Goal: Task Accomplishment & Management: Manage account settings

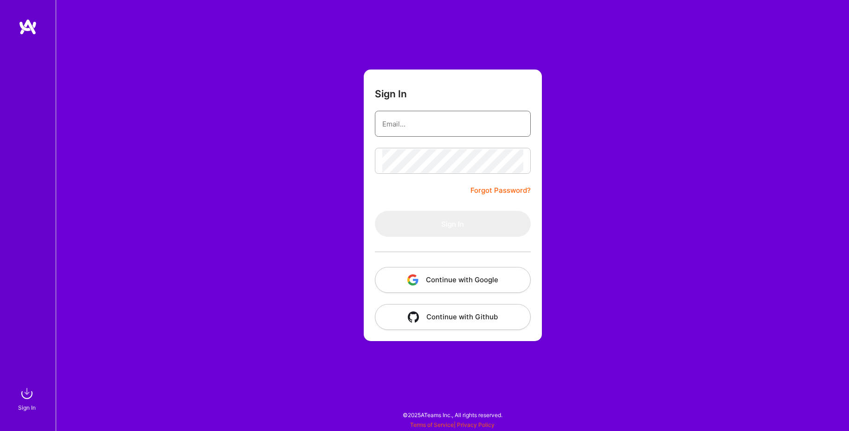
type input "[EMAIL_ADDRESS][DOMAIN_NAME]"
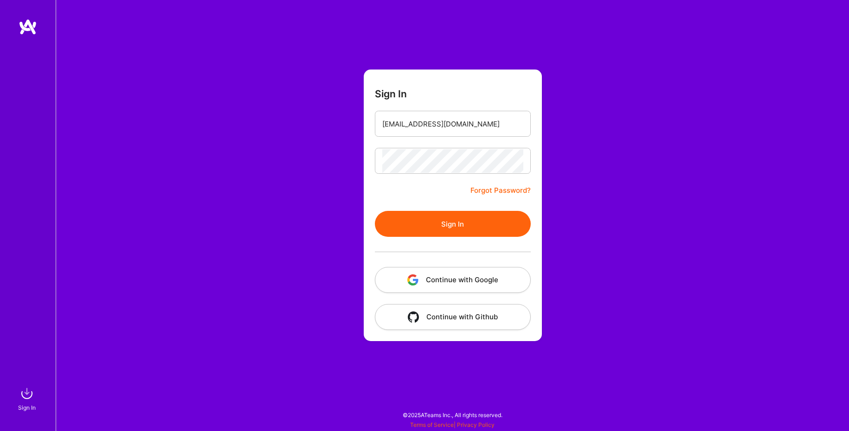
click at [424, 223] on button "Sign In" at bounding box center [453, 224] width 156 height 26
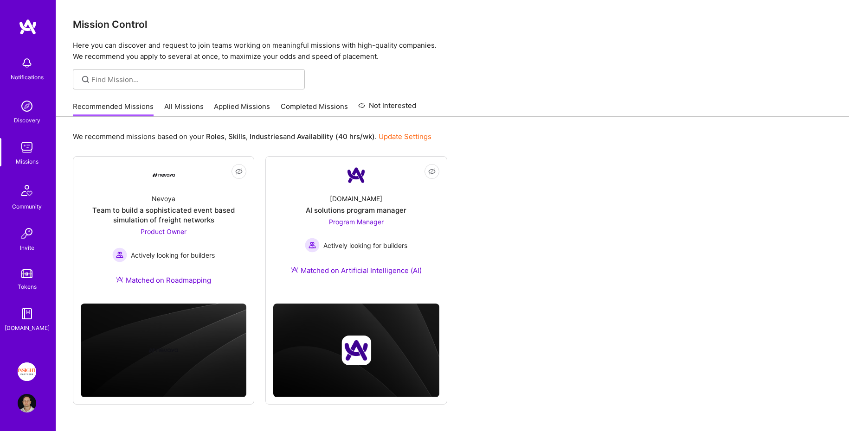
click at [24, 378] on img at bounding box center [27, 372] width 19 height 19
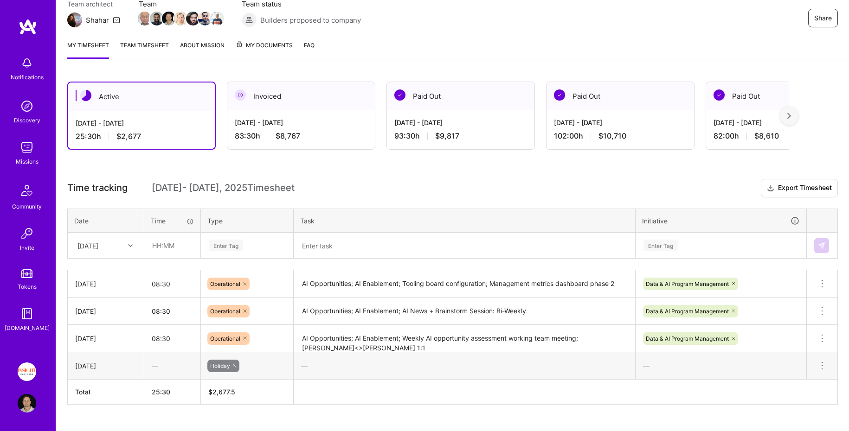
scroll to position [94, 0]
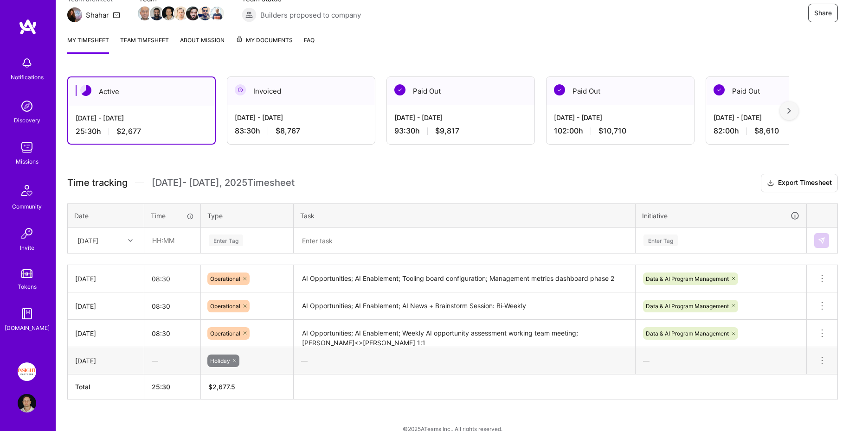
click at [120, 38] on link "Team timesheet" at bounding box center [144, 44] width 49 height 19
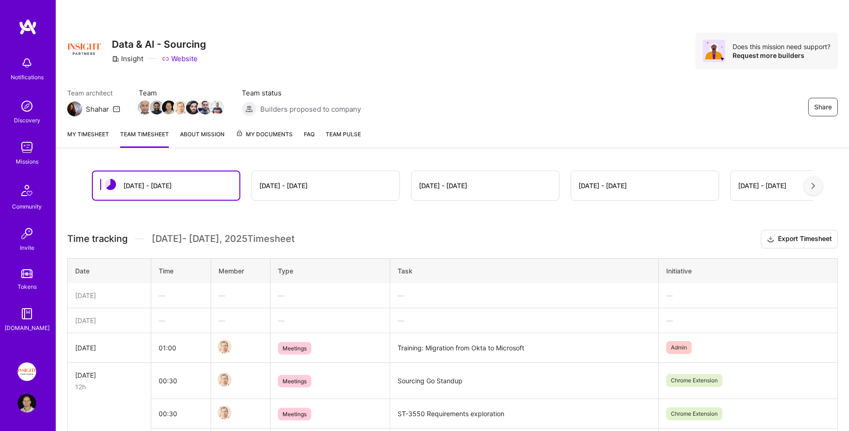
scroll to position [86, 0]
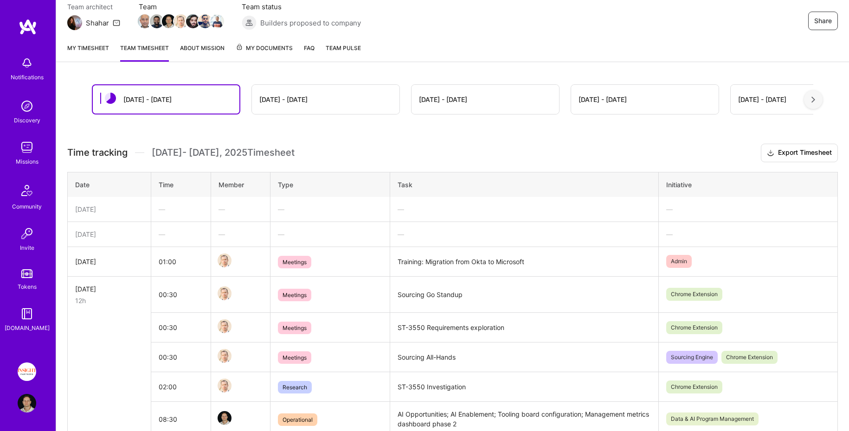
click at [84, 54] on link "My timesheet" at bounding box center [88, 52] width 42 height 19
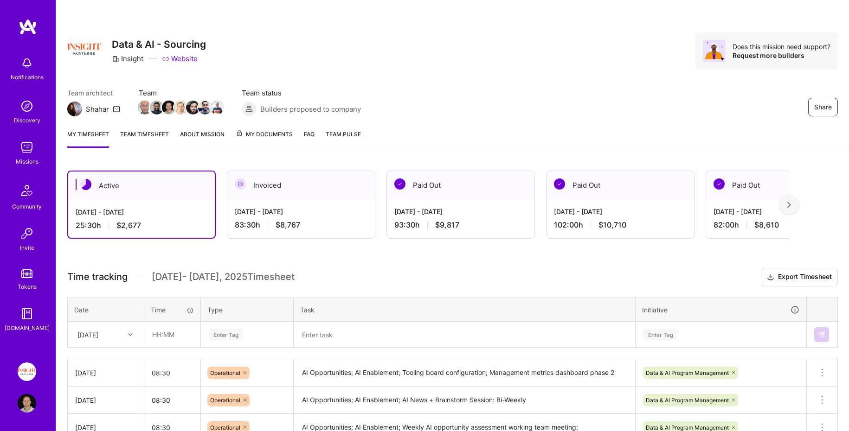
click at [349, 224] on div "83:30 h $8,767" at bounding box center [301, 225] width 133 height 10
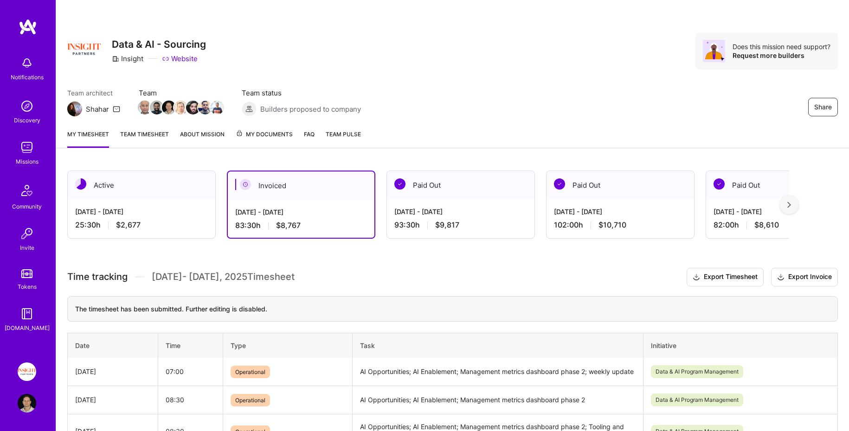
scroll to position [22, 0]
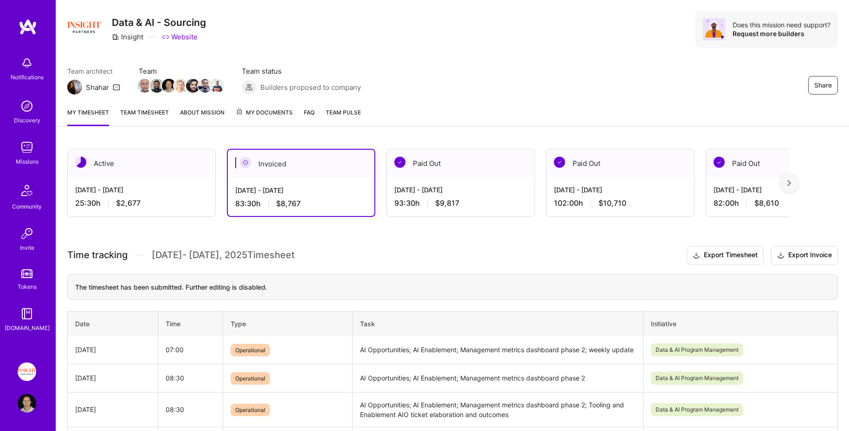
click at [175, 188] on div "[DATE] - [DATE]" at bounding box center [141, 190] width 133 height 10
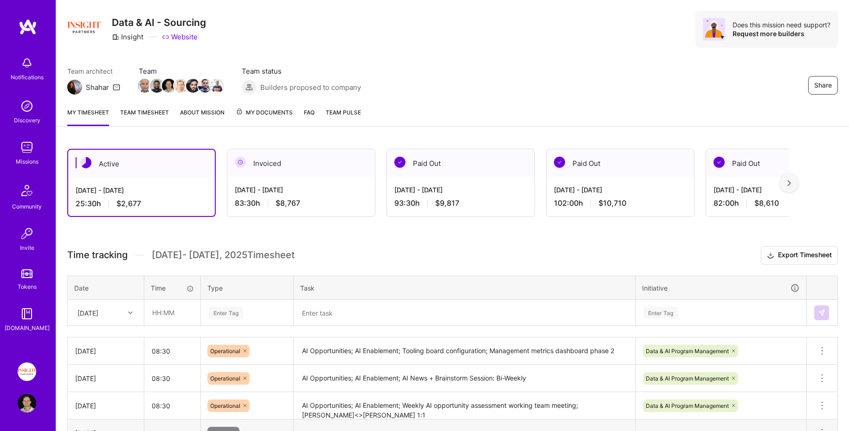
scroll to position [105, 0]
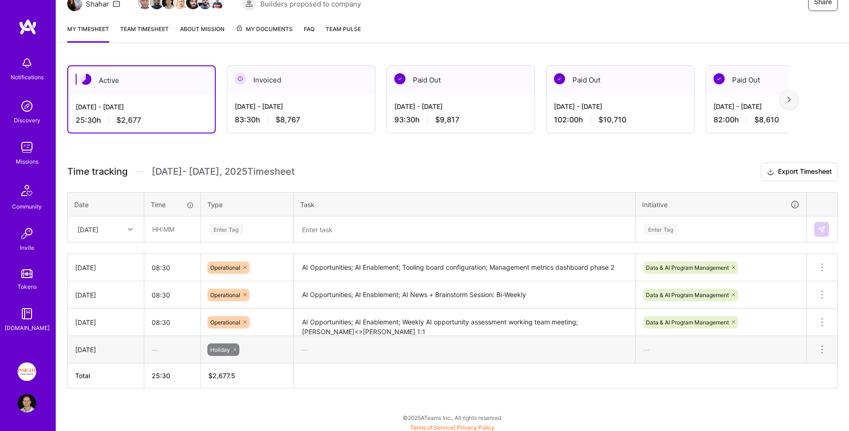
click at [357, 226] on textarea at bounding box center [463, 230] width 339 height 24
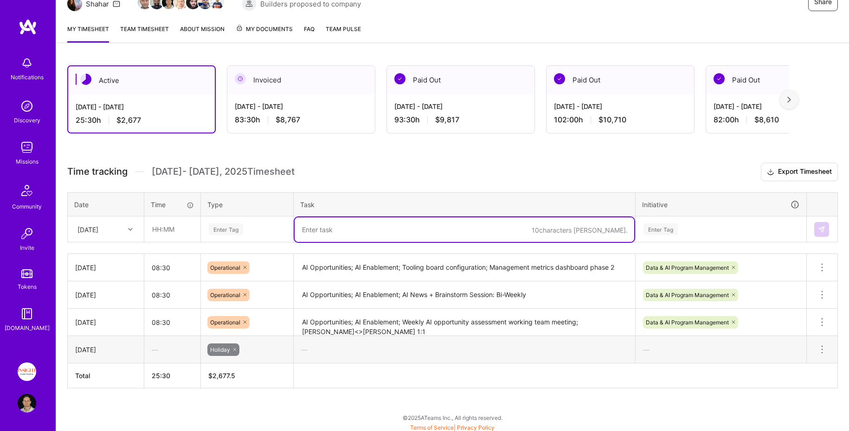
paste textarea "AI Opportunities; AI Enablement; Tooling board configuration; Management metric…"
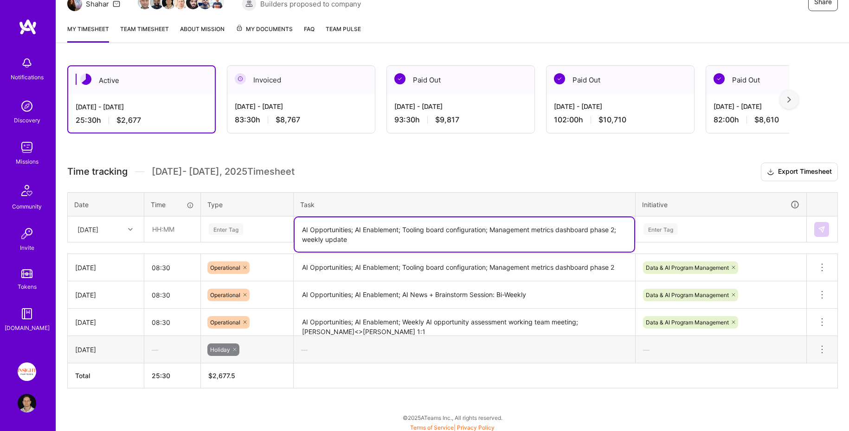
type textarea "AI Opportunities; AI Enablement; Tooling board configuration; Management metric…"
click at [269, 233] on div "Enter Tag" at bounding box center [247, 230] width 78 height 12
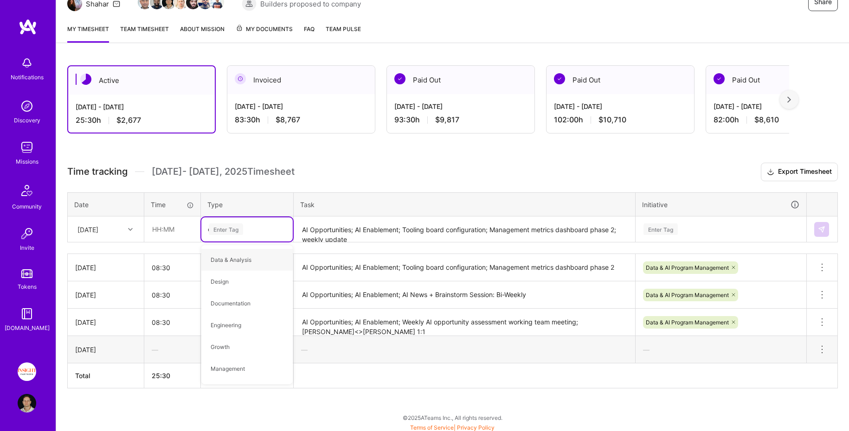
type input "oper"
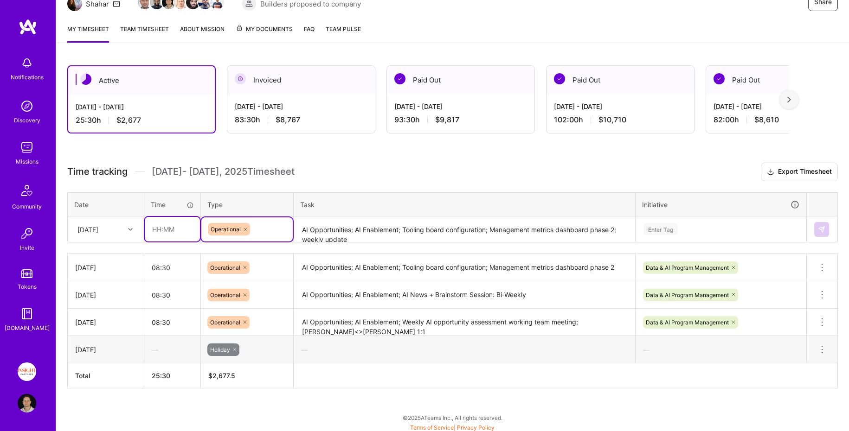
click at [184, 232] on input "text" at bounding box center [172, 229] width 55 height 25
type input "08:30"
click at [99, 236] on div "[DATE]" at bounding box center [105, 229] width 75 height 25
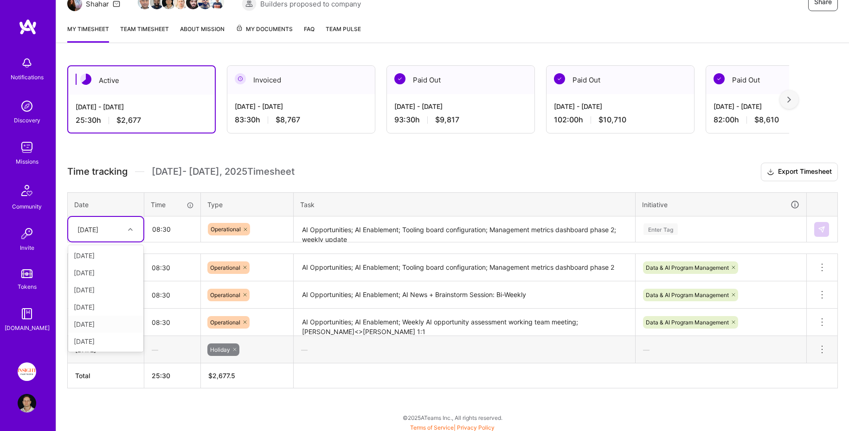
click at [105, 322] on div "[DATE]" at bounding box center [105, 324] width 75 height 17
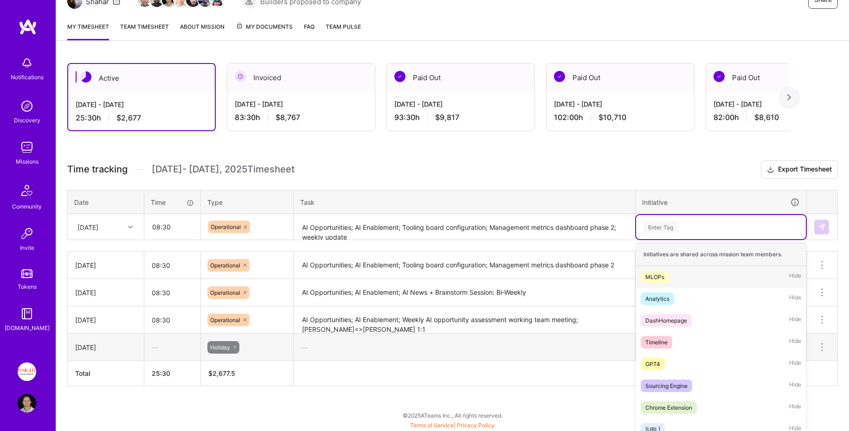
click at [719, 230] on div "Enter Tag" at bounding box center [720, 227] width 157 height 12
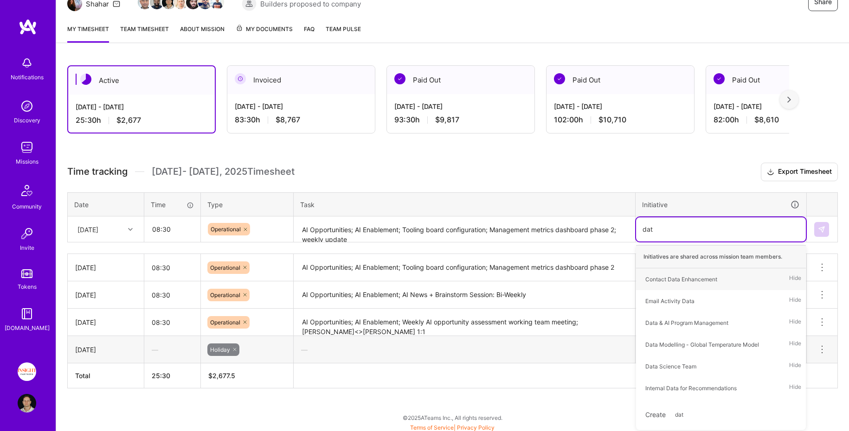
type input "data"
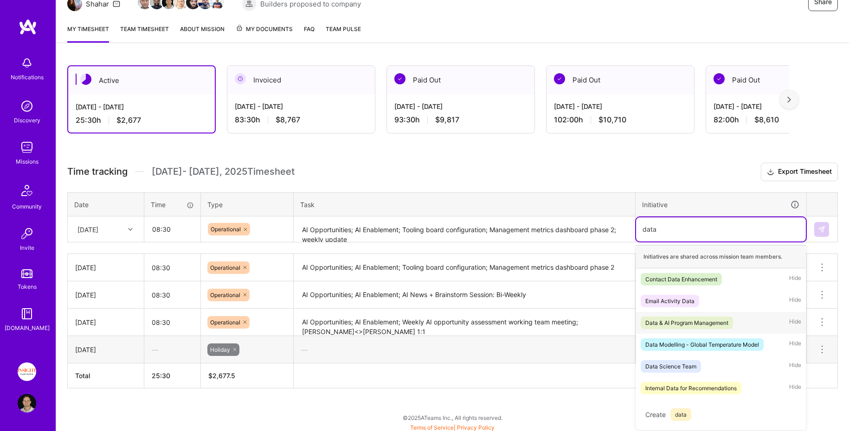
click at [737, 316] on div "Data & AI Program Management Hide" at bounding box center [721, 323] width 170 height 22
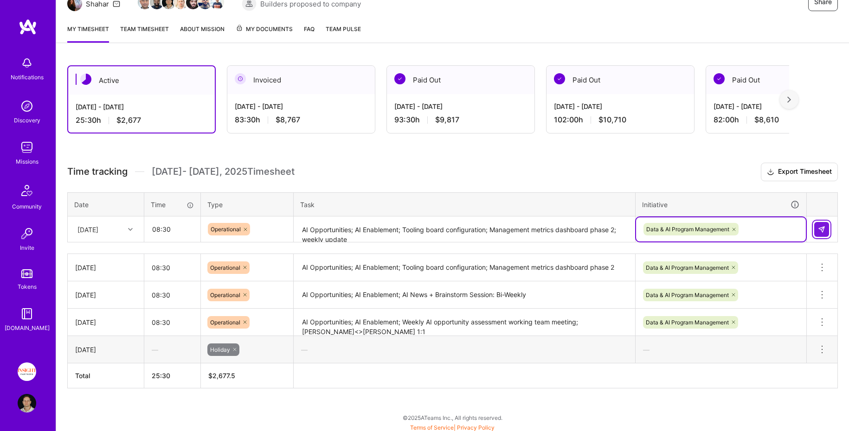
click at [819, 226] on img at bounding box center [821, 229] width 7 height 7
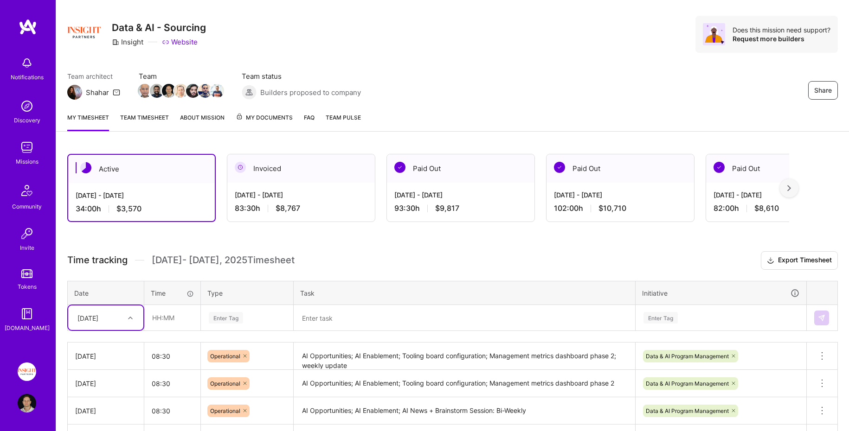
scroll to position [0, 0]
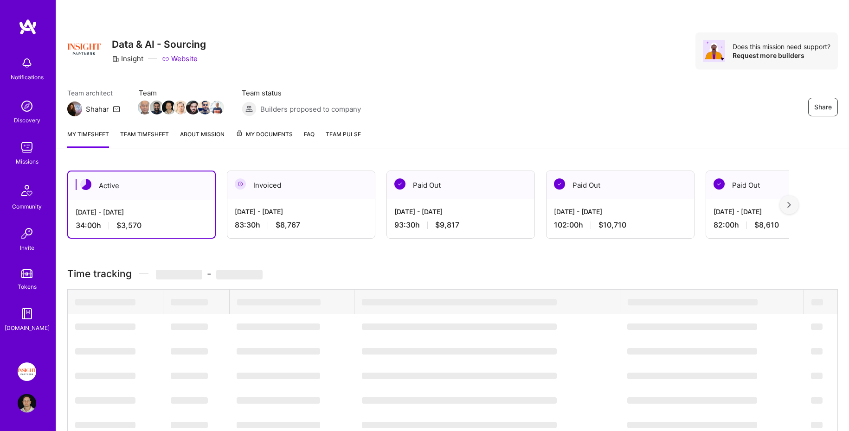
click at [24, 24] on img at bounding box center [28, 27] width 19 height 17
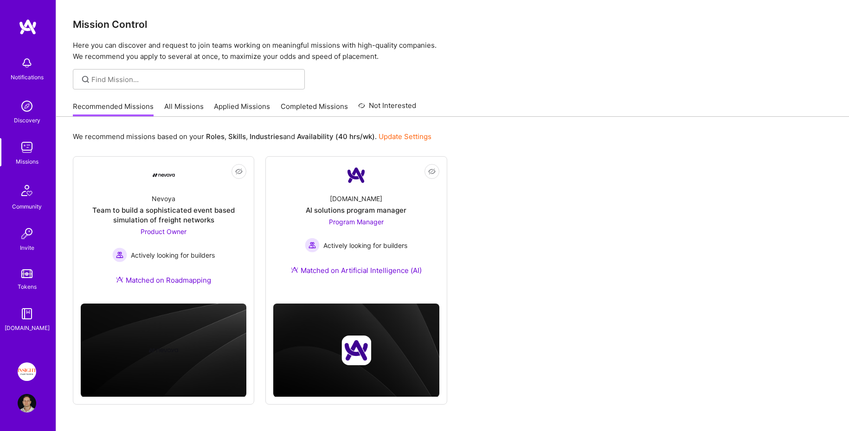
click at [187, 109] on link "All Missions" at bounding box center [183, 109] width 39 height 15
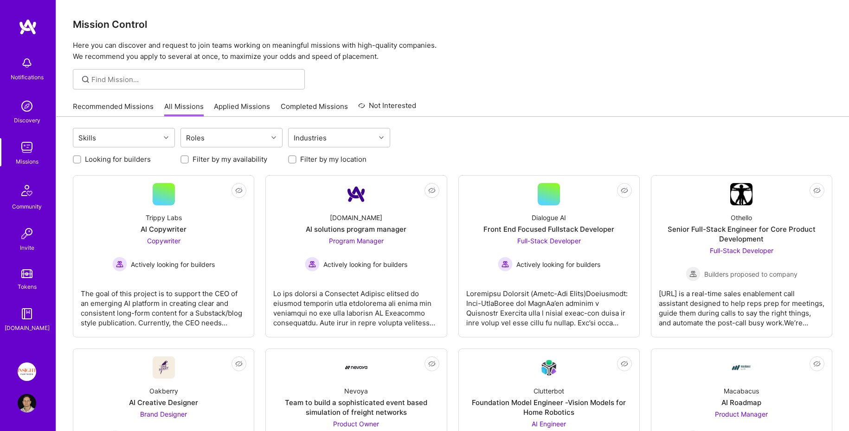
click at [109, 158] on label "Looking for builders" at bounding box center [118, 159] width 66 height 10
click at [81, 158] on input "Looking for builders" at bounding box center [78, 160] width 6 height 6
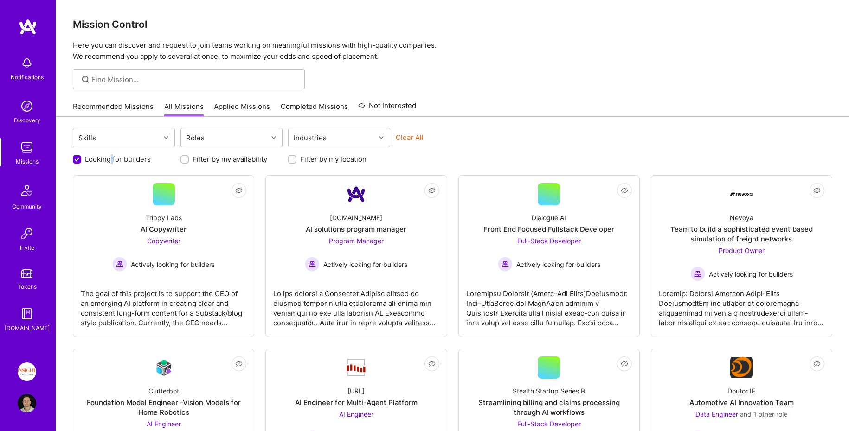
click at [109, 158] on label "Looking for builders" at bounding box center [118, 159] width 66 height 10
click at [82, 158] on input "Looking for builders" at bounding box center [78, 160] width 8 height 8
checkbox input "false"
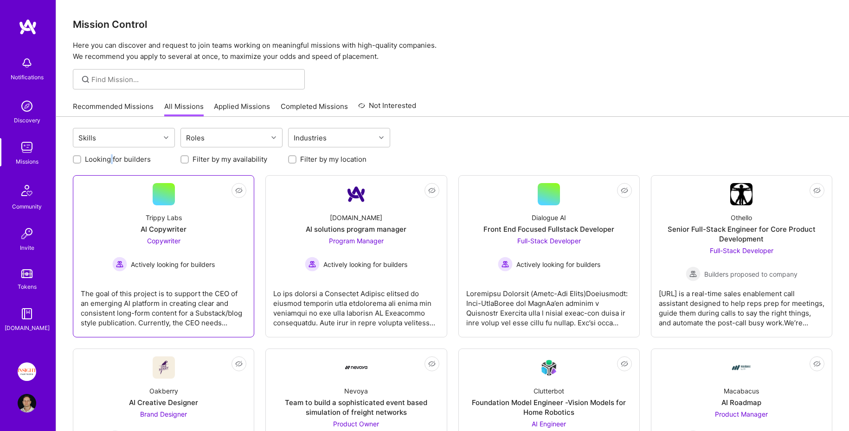
click at [233, 217] on div "Trippy Labs AI Copywriter Copywriter Actively looking for builders" at bounding box center [164, 238] width 166 height 66
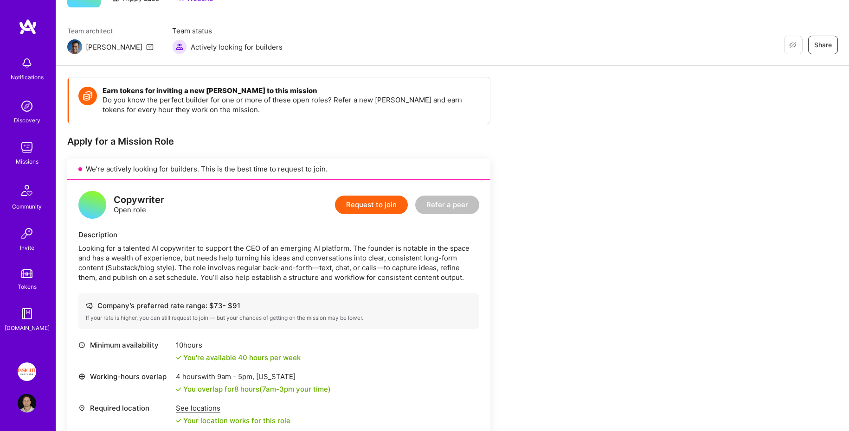
scroll to position [63, 0]
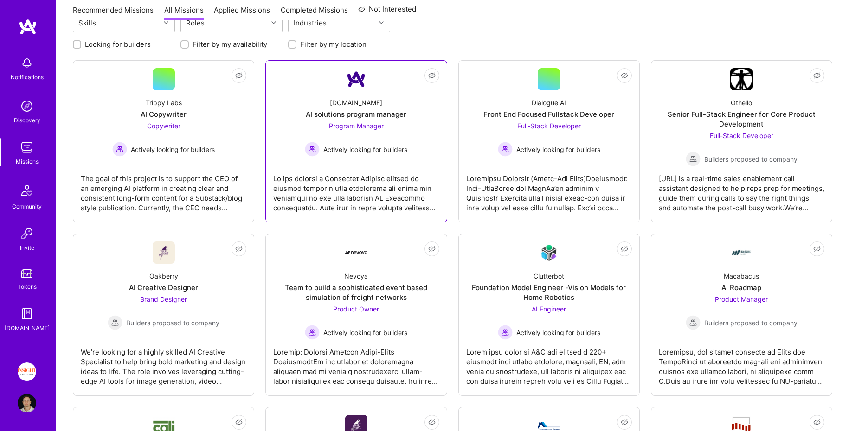
scroll to position [125, 0]
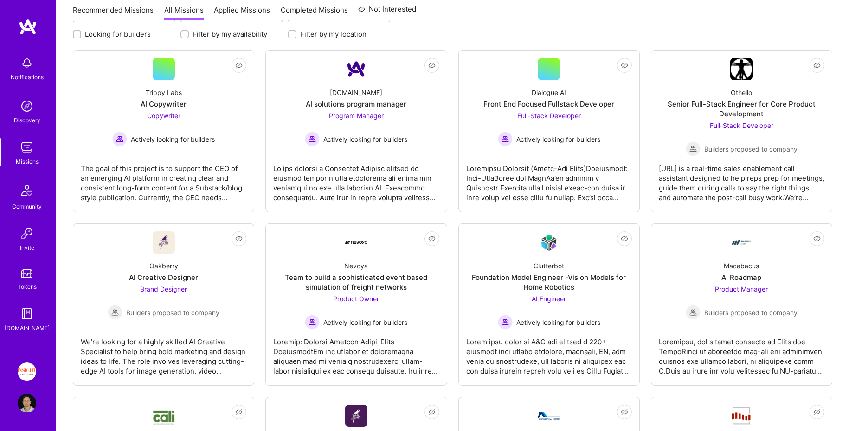
click at [32, 372] on img at bounding box center [27, 372] width 19 height 19
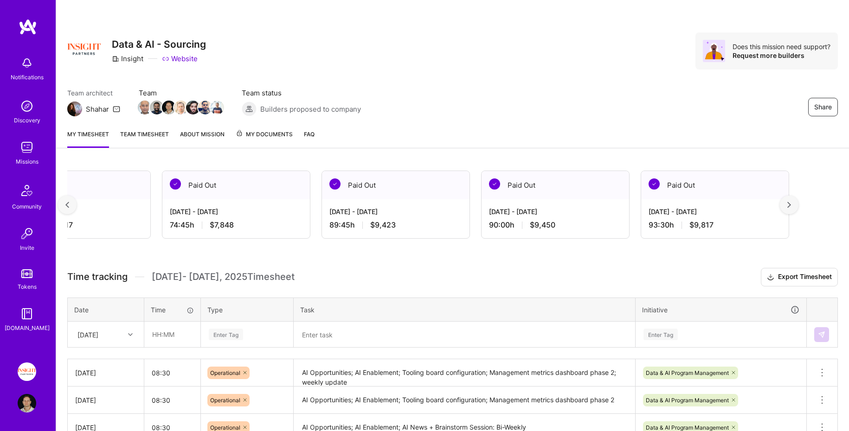
scroll to position [0, 1195]
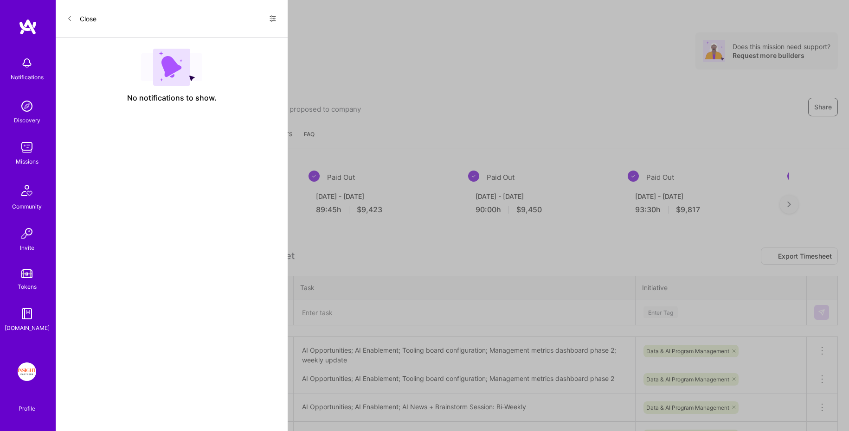
scroll to position [125, 0]
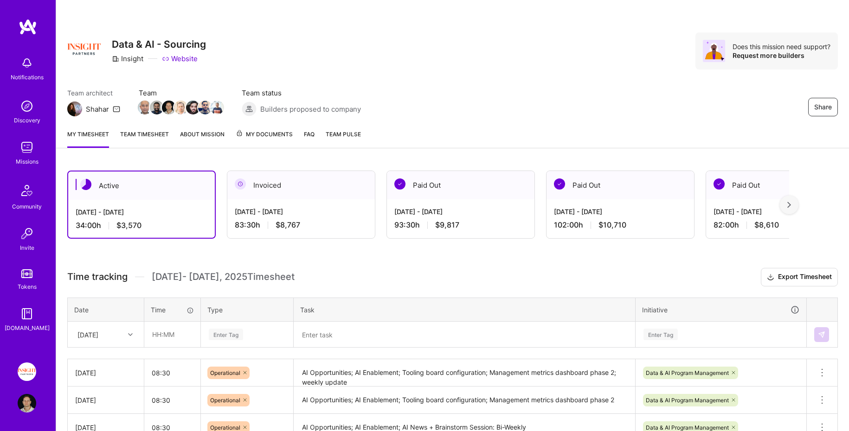
click at [28, 30] on img at bounding box center [28, 27] width 19 height 17
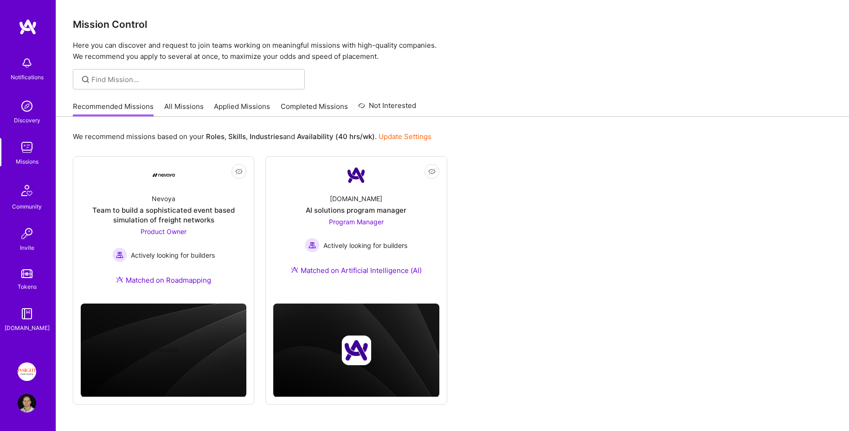
click at [21, 33] on img at bounding box center [28, 27] width 19 height 17
